Goal: Task Accomplishment & Management: Use online tool/utility

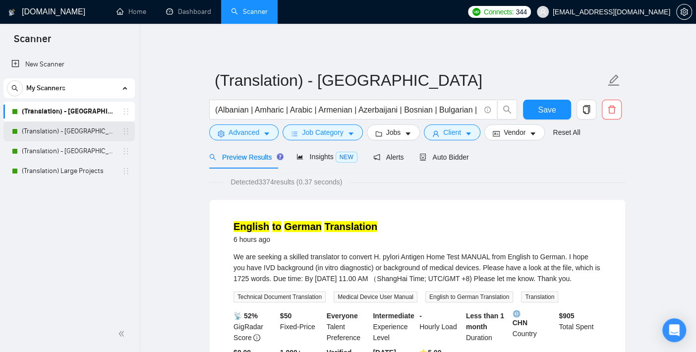
click at [62, 129] on link "(Translation) - [GEOGRAPHIC_DATA]" at bounding box center [69, 131] width 94 height 20
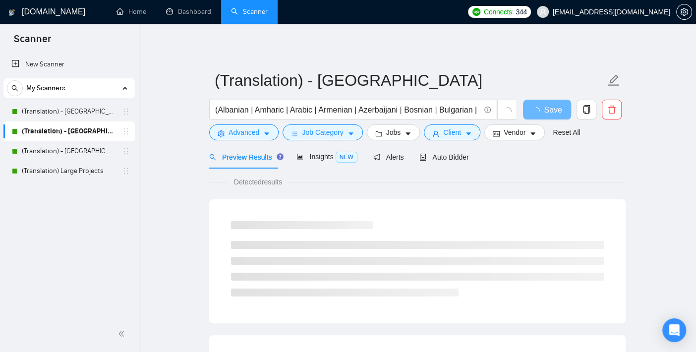
click at [466, 150] on div "Preview Results Insights NEW Alerts Auto Bidder" at bounding box center [417, 156] width 417 height 23
click at [452, 161] on span "Auto Bidder" at bounding box center [444, 157] width 49 height 8
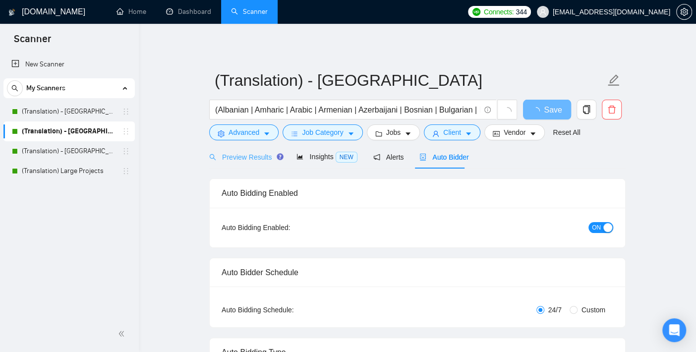
checkbox input "true"
click at [238, 165] on div "Preview Results" at bounding box center [244, 156] width 71 height 23
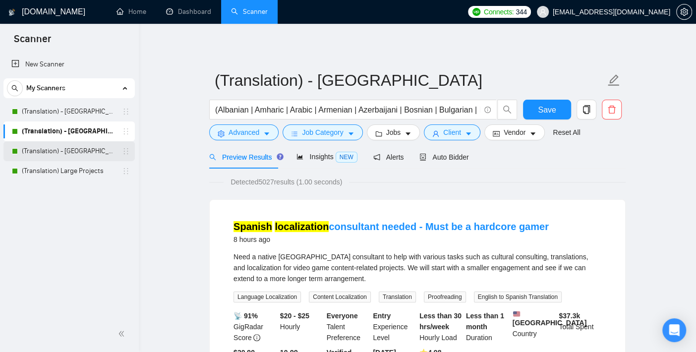
click at [85, 154] on link "(Translation) - [GEOGRAPHIC_DATA]" at bounding box center [69, 151] width 94 height 20
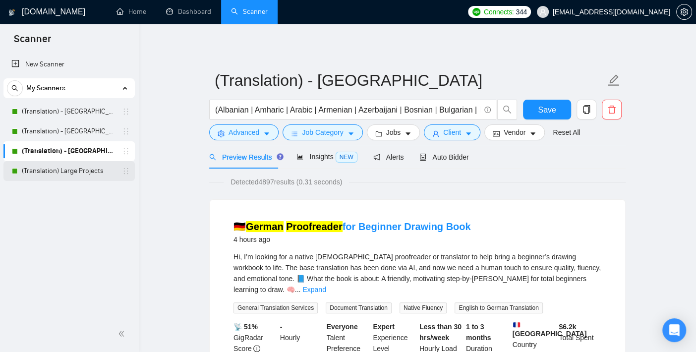
click at [79, 177] on link "(Translation) Large Projects" at bounding box center [69, 171] width 94 height 20
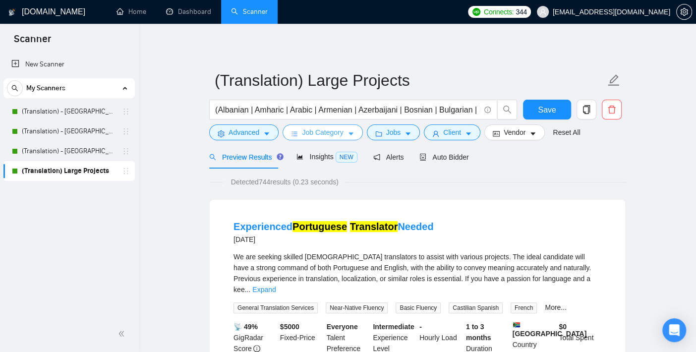
click at [335, 128] on span "Job Category" at bounding box center [322, 132] width 41 height 11
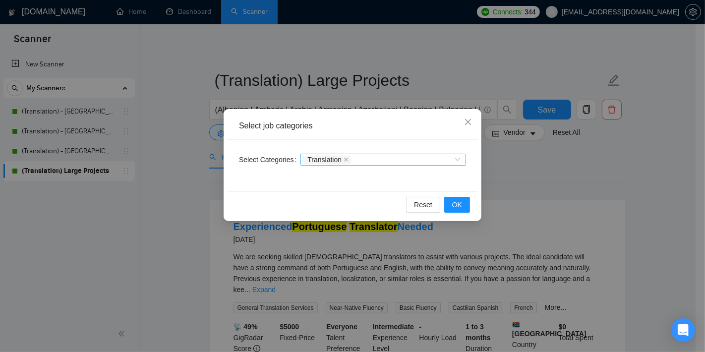
click at [363, 155] on div "Translation" at bounding box center [378, 160] width 151 height 10
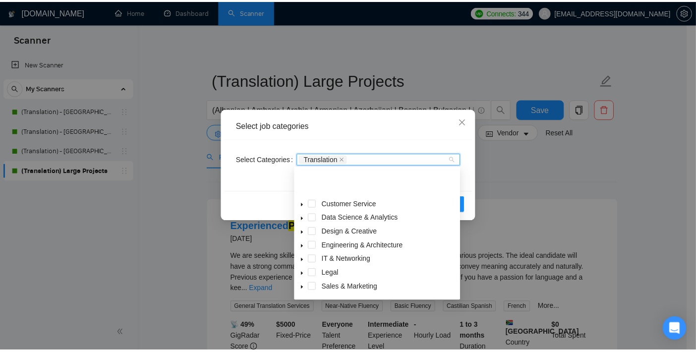
scroll to position [39, 0]
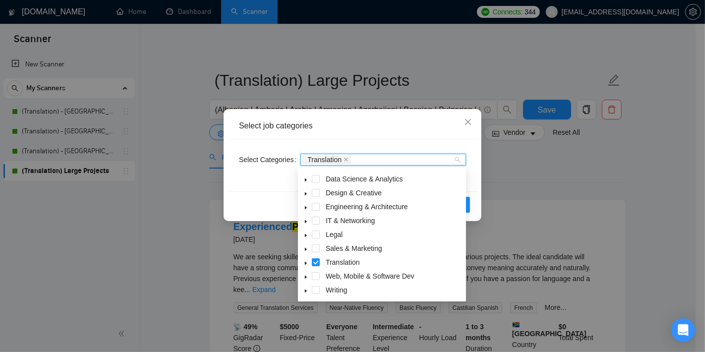
click at [320, 289] on div "Writing" at bounding box center [382, 291] width 164 height 14
click at [519, 176] on div "Select job categories Select Categories Translation Reset OK" at bounding box center [352, 176] width 705 height 352
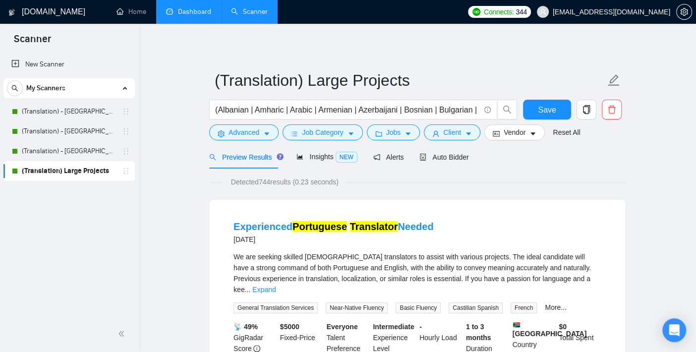
click at [180, 9] on link "Dashboard" at bounding box center [188, 11] width 45 height 8
